Goal: Information Seeking & Learning: Learn about a topic

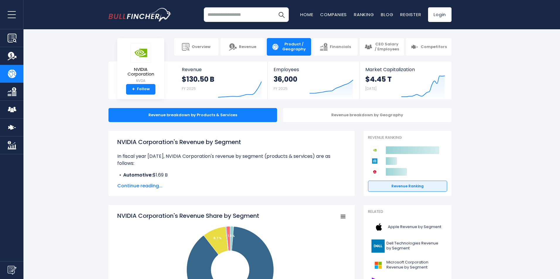
click at [212, 13] on input "search" at bounding box center [246, 14] width 85 height 15
type input "********"
click at [274, 7] on button "Search" at bounding box center [281, 14] width 15 height 15
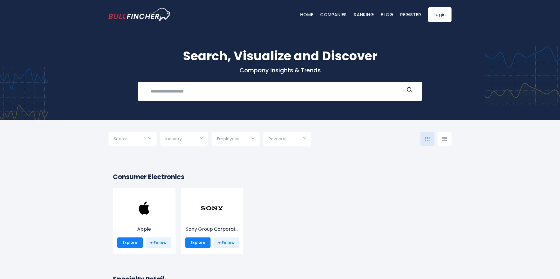
click at [167, 91] on input "text" at bounding box center [275, 91] width 257 height 11
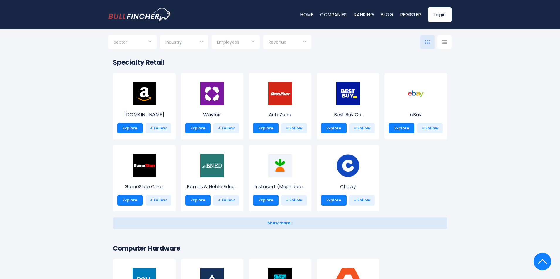
scroll to position [59, 0]
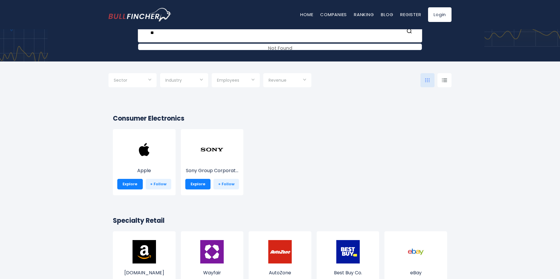
type input "*"
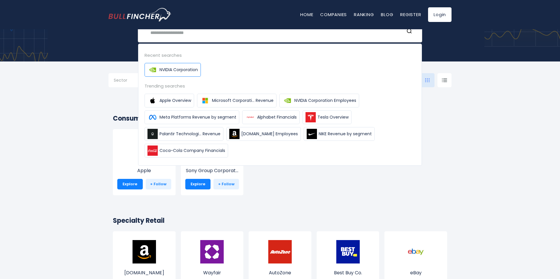
click at [180, 68] on span "NVIDIA Corporation" at bounding box center [178, 70] width 38 height 6
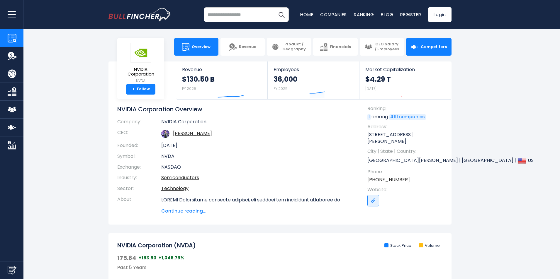
click at [426, 48] on span "Competitors" at bounding box center [434, 47] width 26 height 5
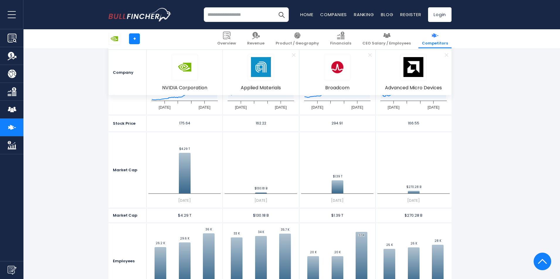
scroll to position [59, 0]
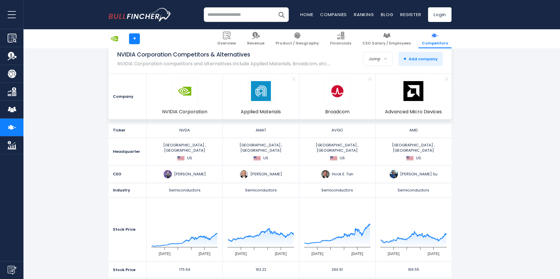
click at [12, 124] on img "Company Competitors" at bounding box center [12, 127] width 9 height 9
click at [9, 107] on img "Company Employees" at bounding box center [12, 109] width 9 height 9
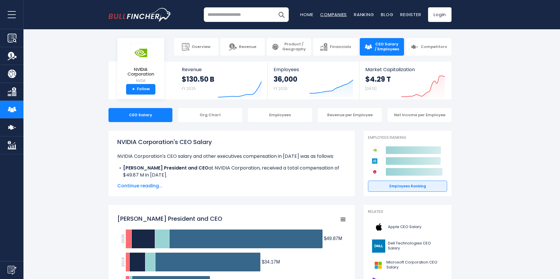
click at [328, 16] on link "Companies" at bounding box center [333, 14] width 27 height 6
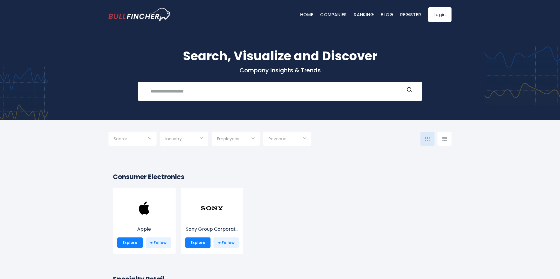
click at [160, 91] on input "text" at bounding box center [275, 91] width 257 height 11
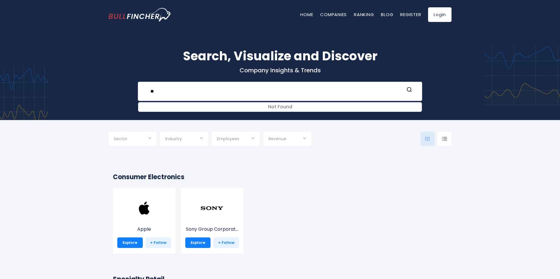
type input "*"
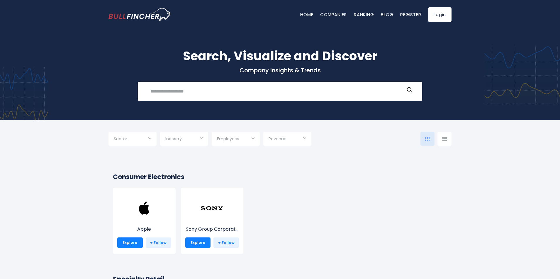
click at [201, 139] on div "Industry" at bounding box center [184, 139] width 48 height 14
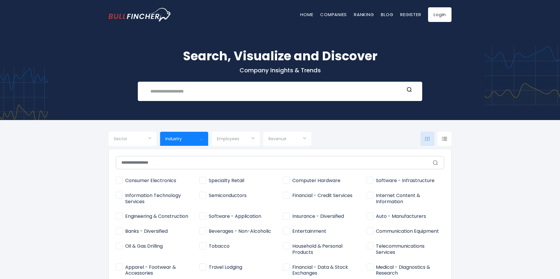
click at [203, 139] on div at bounding box center [280, 139] width 560 height 279
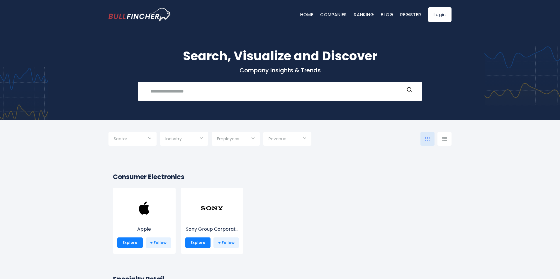
click at [147, 137] on input "Selection" at bounding box center [133, 139] width 38 height 11
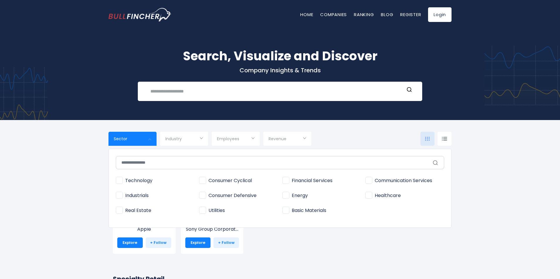
click at [150, 137] on div at bounding box center [280, 139] width 560 height 279
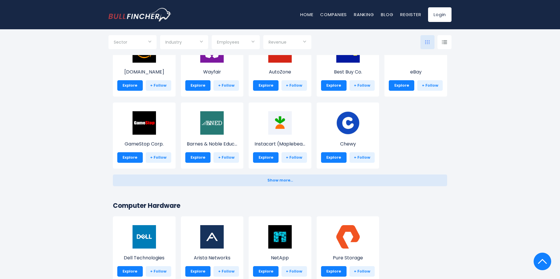
scroll to position [293, 0]
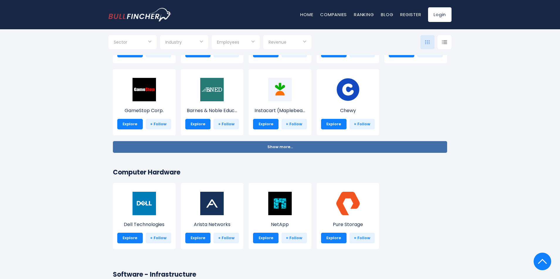
click at [281, 148] on span "Show more..." at bounding box center [279, 147] width 25 height 4
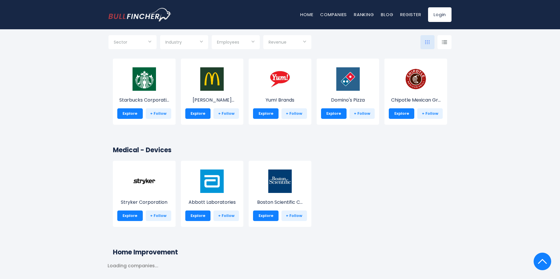
scroll to position [4279, 0]
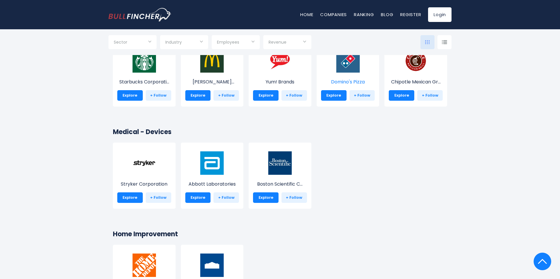
click at [353, 67] on img at bounding box center [347, 60] width 23 height 23
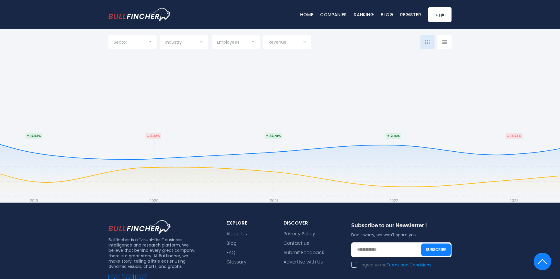
scroll to position [7088, 0]
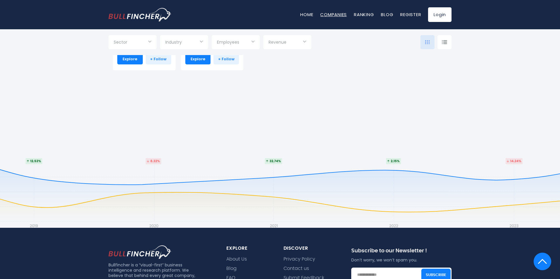
click at [334, 13] on link "Companies" at bounding box center [333, 14] width 27 height 6
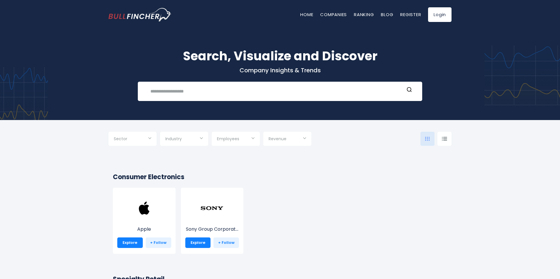
click at [446, 137] on div at bounding box center [444, 139] width 14 height 14
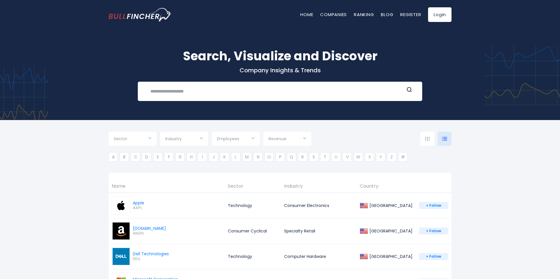
click at [391, 188] on th "Country" at bounding box center [385, 186] width 59 height 13
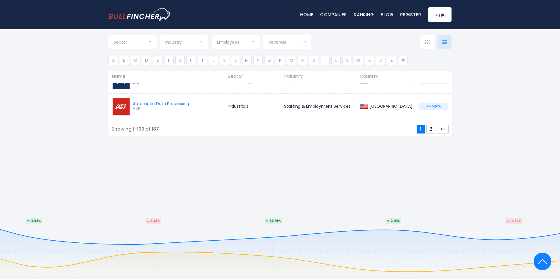
scroll to position [2638, 0]
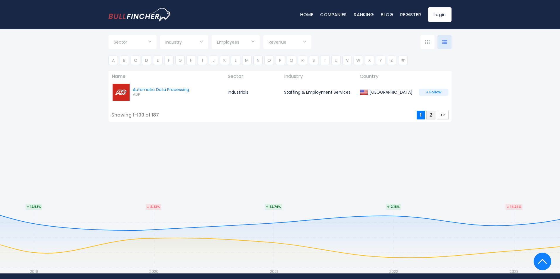
click at [431, 115] on button "2" at bounding box center [430, 115] width 9 height 9
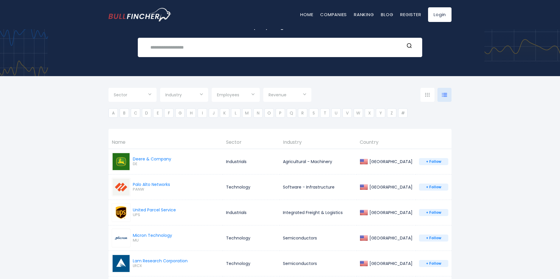
scroll to position [0, 0]
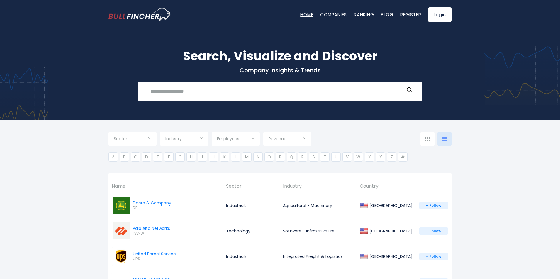
click at [302, 15] on link "Home" at bounding box center [306, 14] width 13 height 6
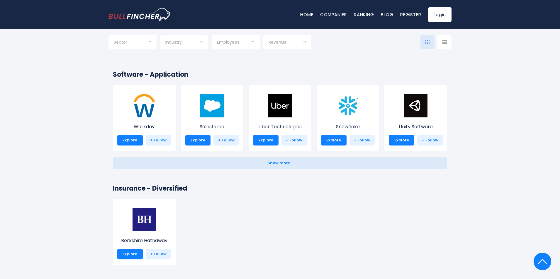
scroll to position [1231, 0]
